Goal: Task Accomplishment & Management: Use online tool/utility

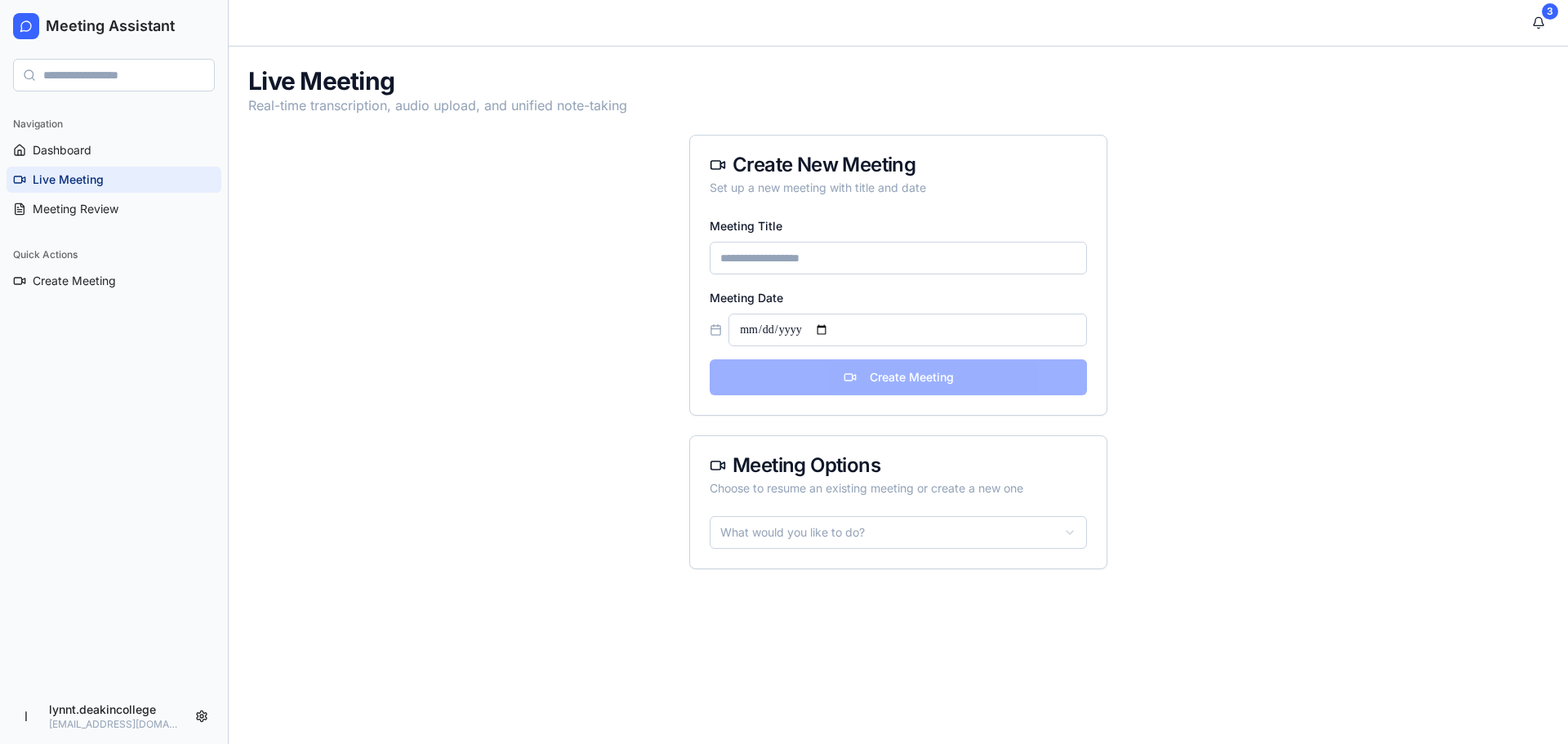
click at [753, 258] on input "Meeting Title" at bounding box center [898, 257] width 377 height 33
